Goal: Information Seeking & Learning: Learn about a topic

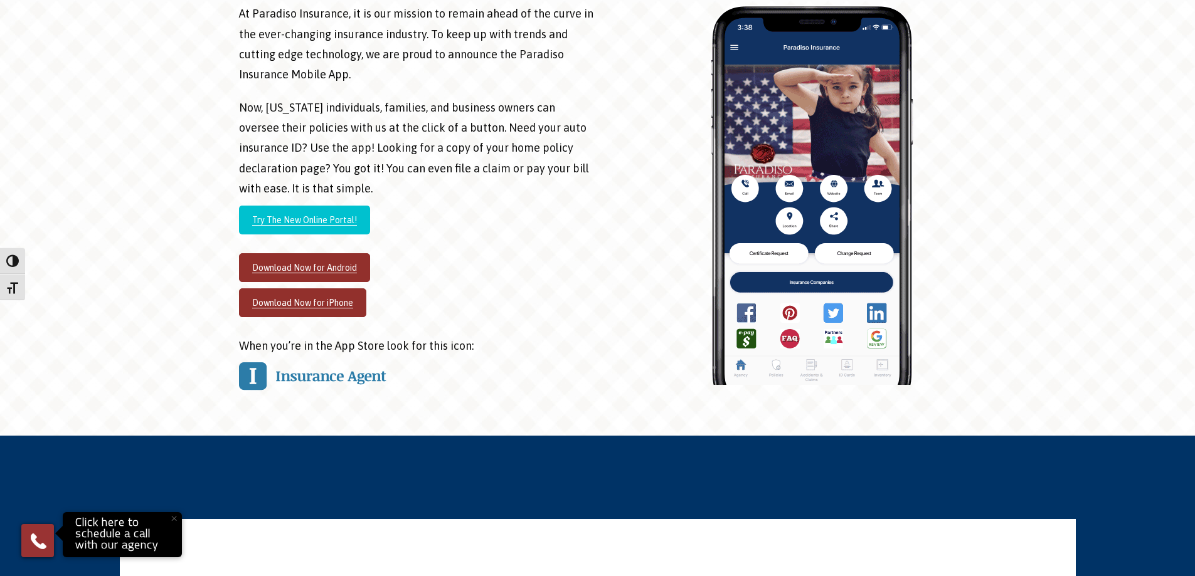
scroll to position [1506, 0]
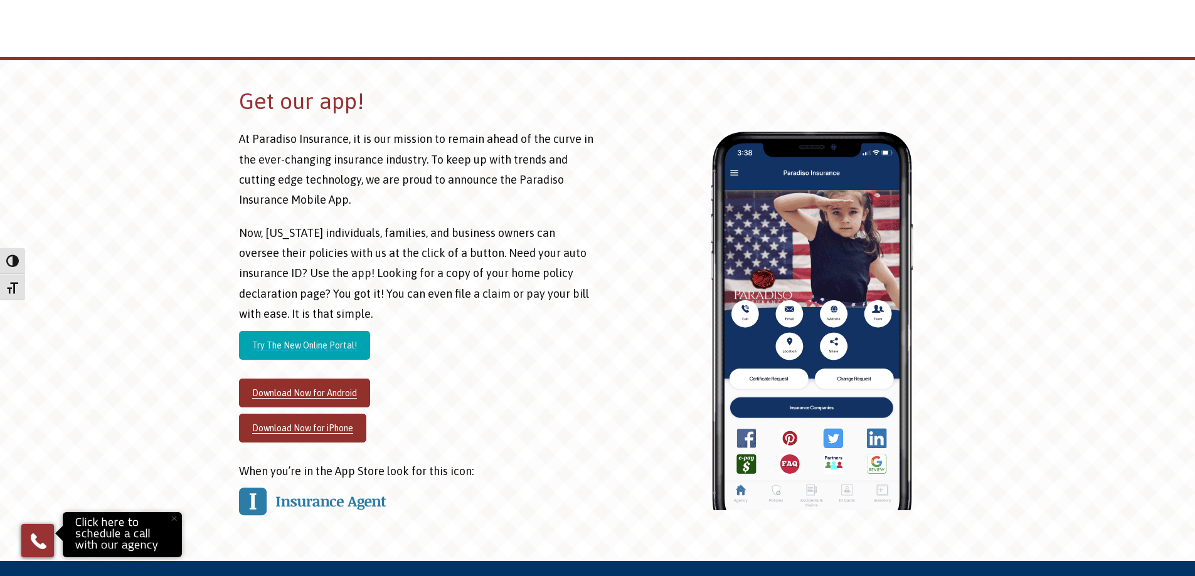
click at [346, 331] on link "Try The New Online Portal!" at bounding box center [304, 345] width 131 height 29
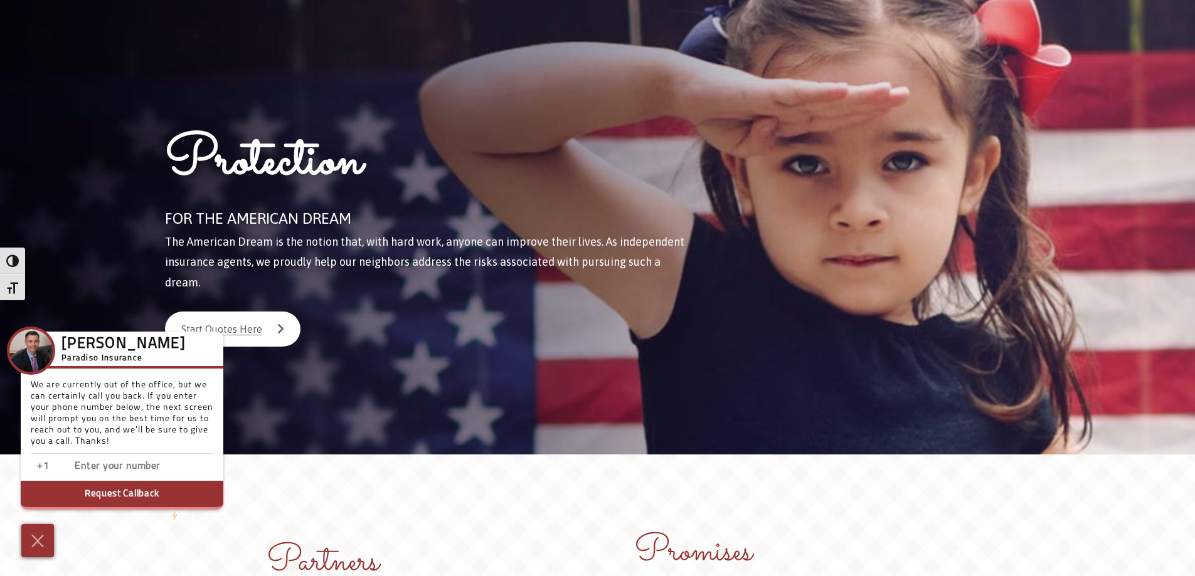
scroll to position [0, 0]
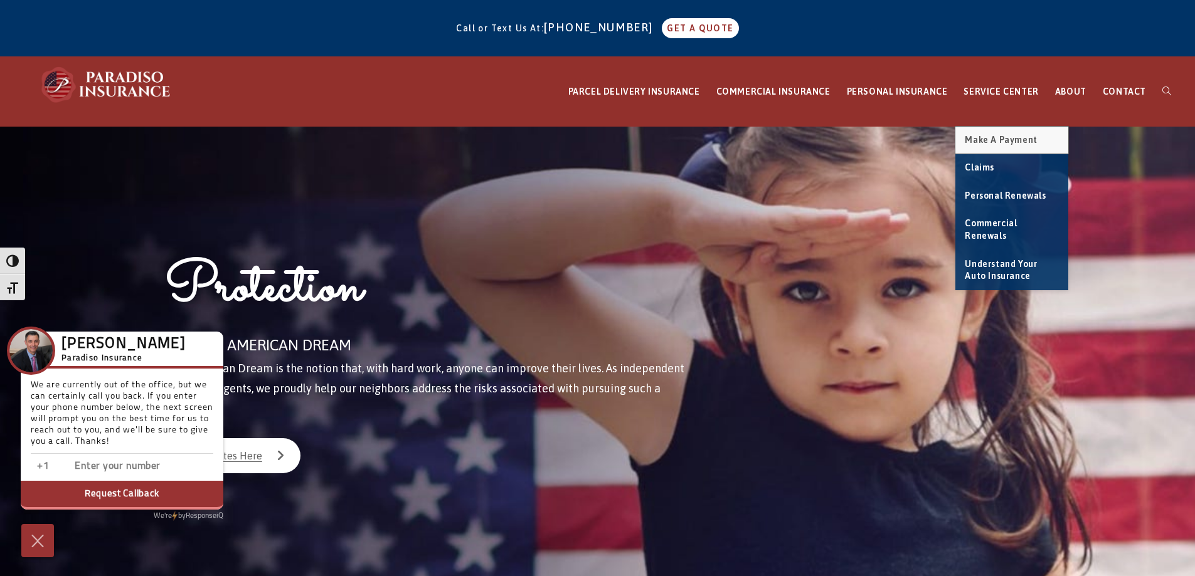
click at [1009, 137] on span "Make a Payment" at bounding box center [1001, 140] width 72 height 10
click at [1003, 87] on span "SERVICE CENTER" at bounding box center [1001, 92] width 75 height 10
click at [1011, 169] on link "Claims" at bounding box center [1011, 168] width 113 height 28
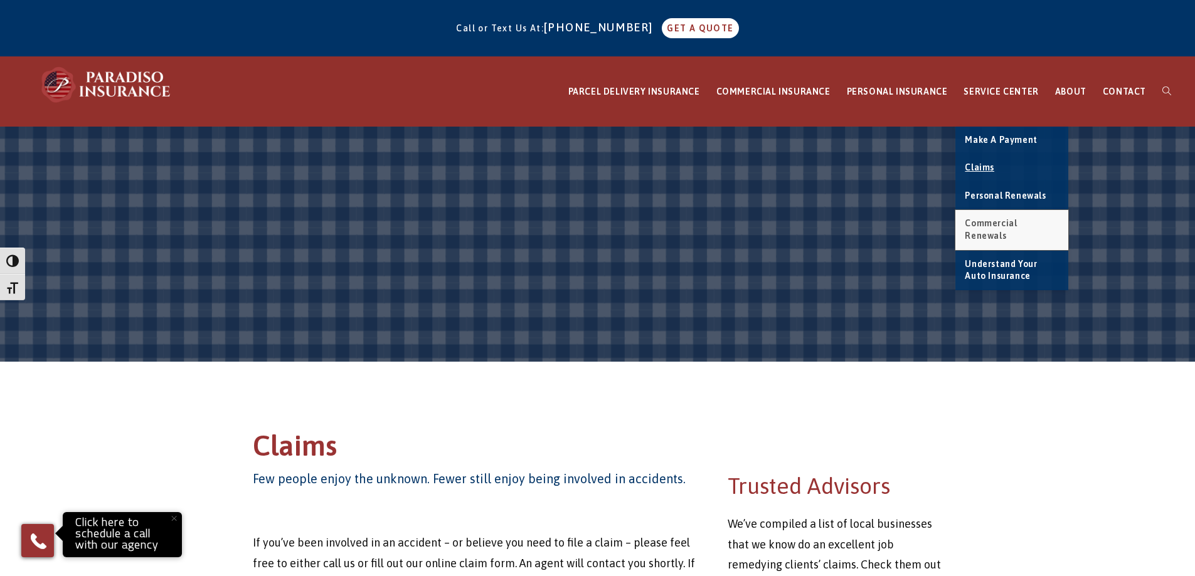
click at [1017, 219] on span "Commercial Renewals" at bounding box center [991, 229] width 52 height 23
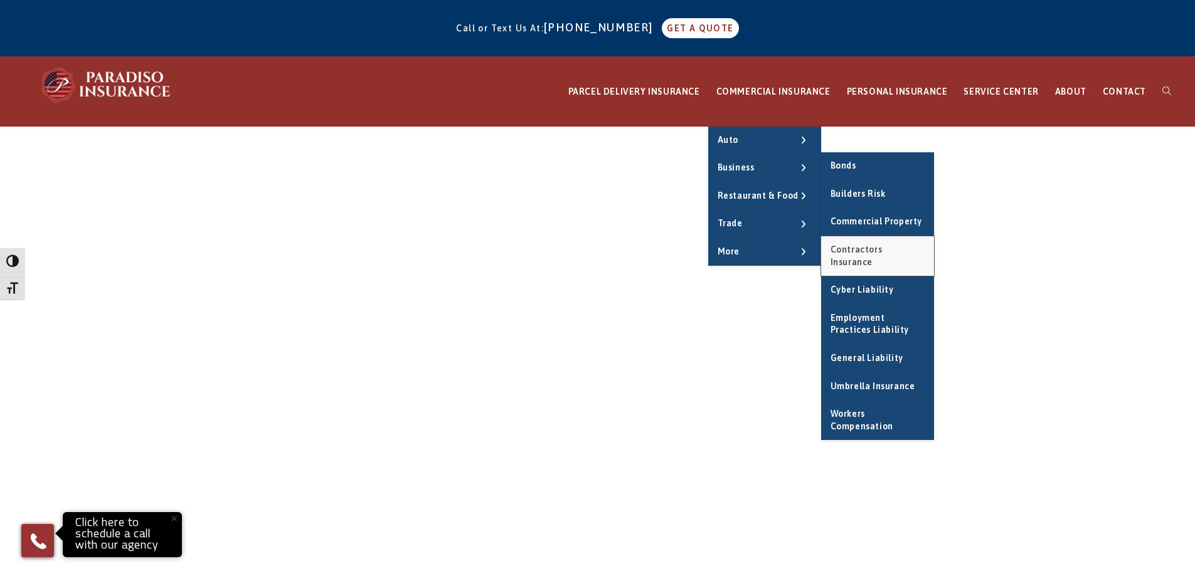
click at [891, 243] on link "Contractors Insurance" at bounding box center [877, 256] width 113 height 40
